Goal: Information Seeking & Learning: Check status

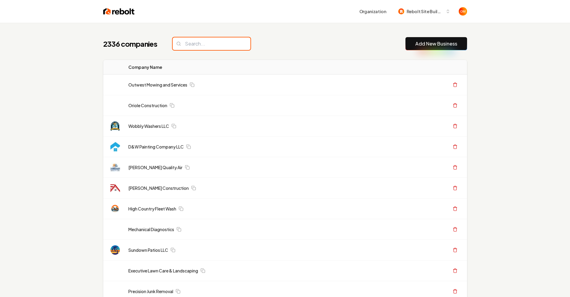
click at [202, 40] on input "search" at bounding box center [212, 43] width 78 height 13
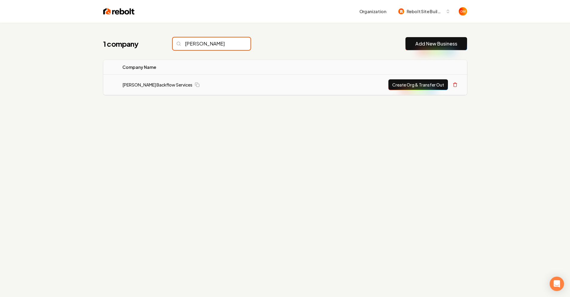
type input "baldwin"
click at [143, 91] on td "[PERSON_NAME] Backflow Services" at bounding box center [207, 85] width 178 height 21
click at [149, 89] on td "Baldwin Backflow Services Copy site ID Copy site ID" at bounding box center [207, 85] width 178 height 21
click at [154, 84] on link "[PERSON_NAME] Backflow Services" at bounding box center [157, 85] width 70 height 6
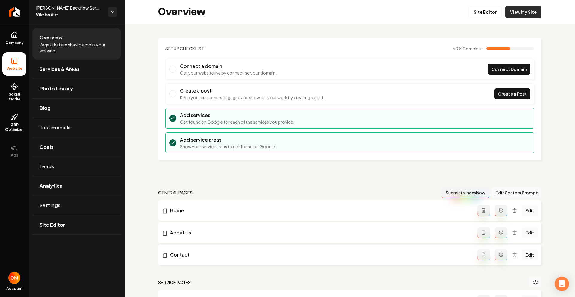
click at [522, 14] on link "View My Site" at bounding box center [523, 12] width 36 height 12
click at [512, 13] on link "View My Site" at bounding box center [523, 12] width 36 height 12
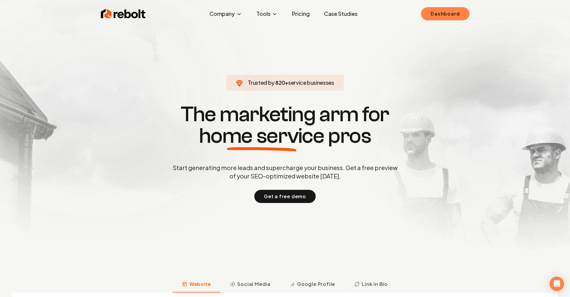
click at [441, 19] on link "Dashboard" at bounding box center [445, 13] width 48 height 13
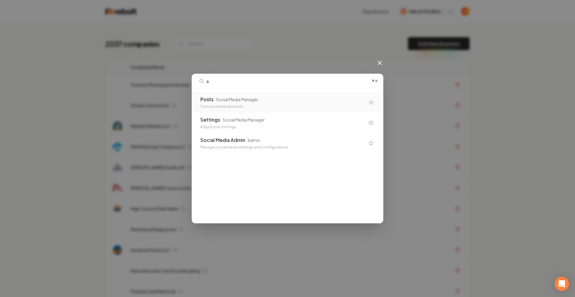
type input "a"
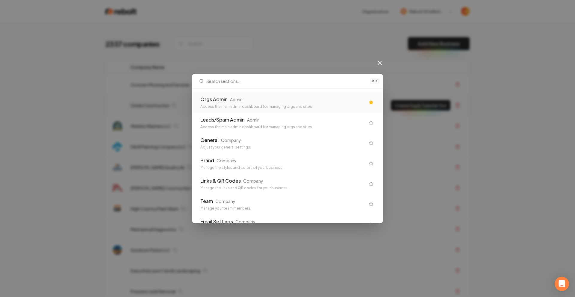
click at [246, 98] on div "Orgs Admin Admin" at bounding box center [282, 99] width 165 height 7
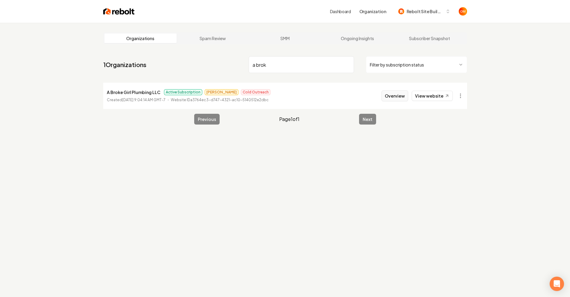
type input "a brok"
click at [402, 100] on button "Overview" at bounding box center [395, 95] width 27 height 11
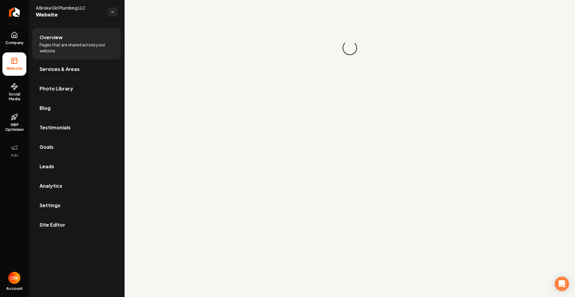
click at [60, 177] on link "Analytics" at bounding box center [76, 185] width 89 height 19
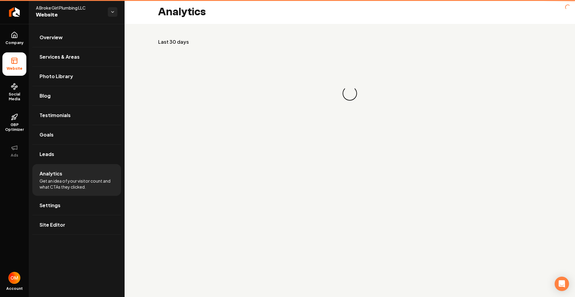
click at [66, 167] on li "Analytics Get an idea of your visitor count and what CTAs they clicked." at bounding box center [76, 180] width 89 height 32
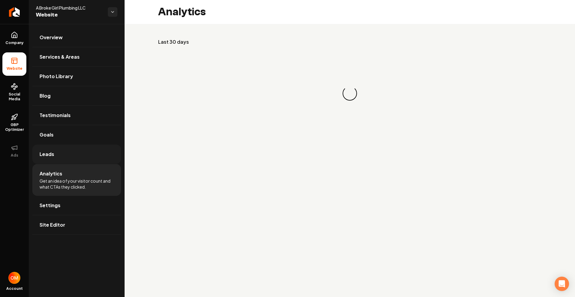
click at [64, 159] on link "Leads" at bounding box center [76, 154] width 89 height 19
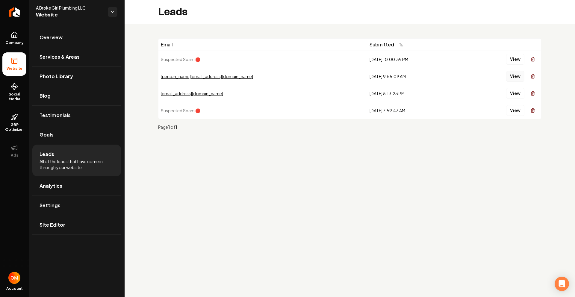
click at [522, 78] on button "View" at bounding box center [515, 76] width 18 height 11
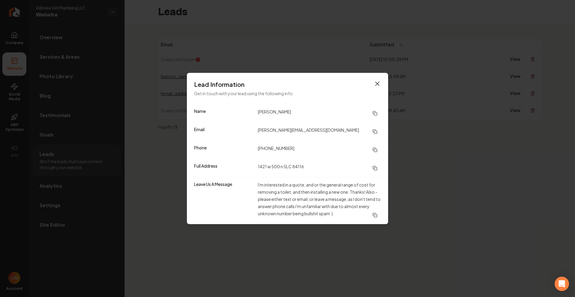
click at [374, 84] on icon "button" at bounding box center [377, 83] width 7 height 7
